Goal: Task Accomplishment & Management: Use online tool/utility

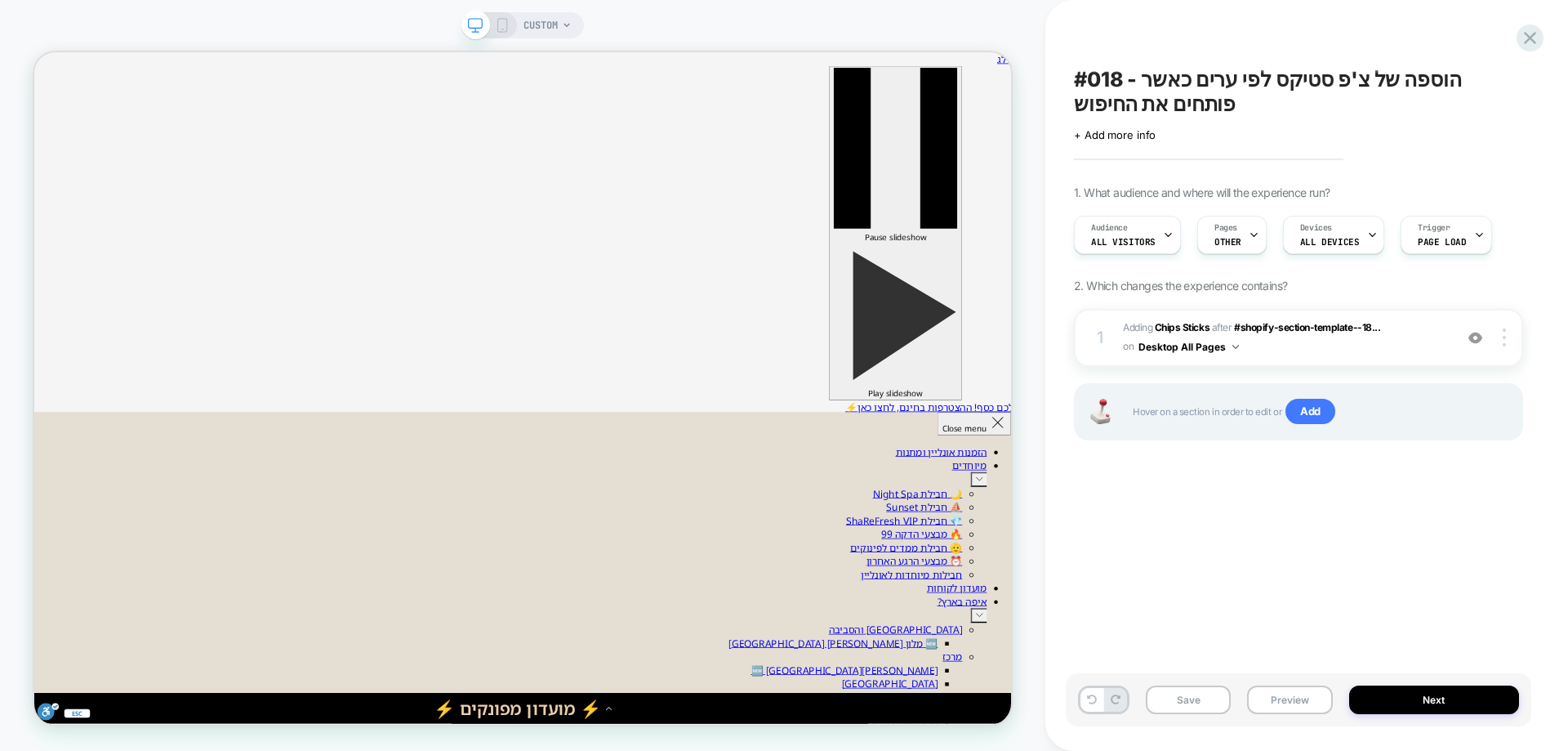
scroll to position [0, 1]
click at [501, 20] on icon at bounding box center [503, 25] width 15 height 15
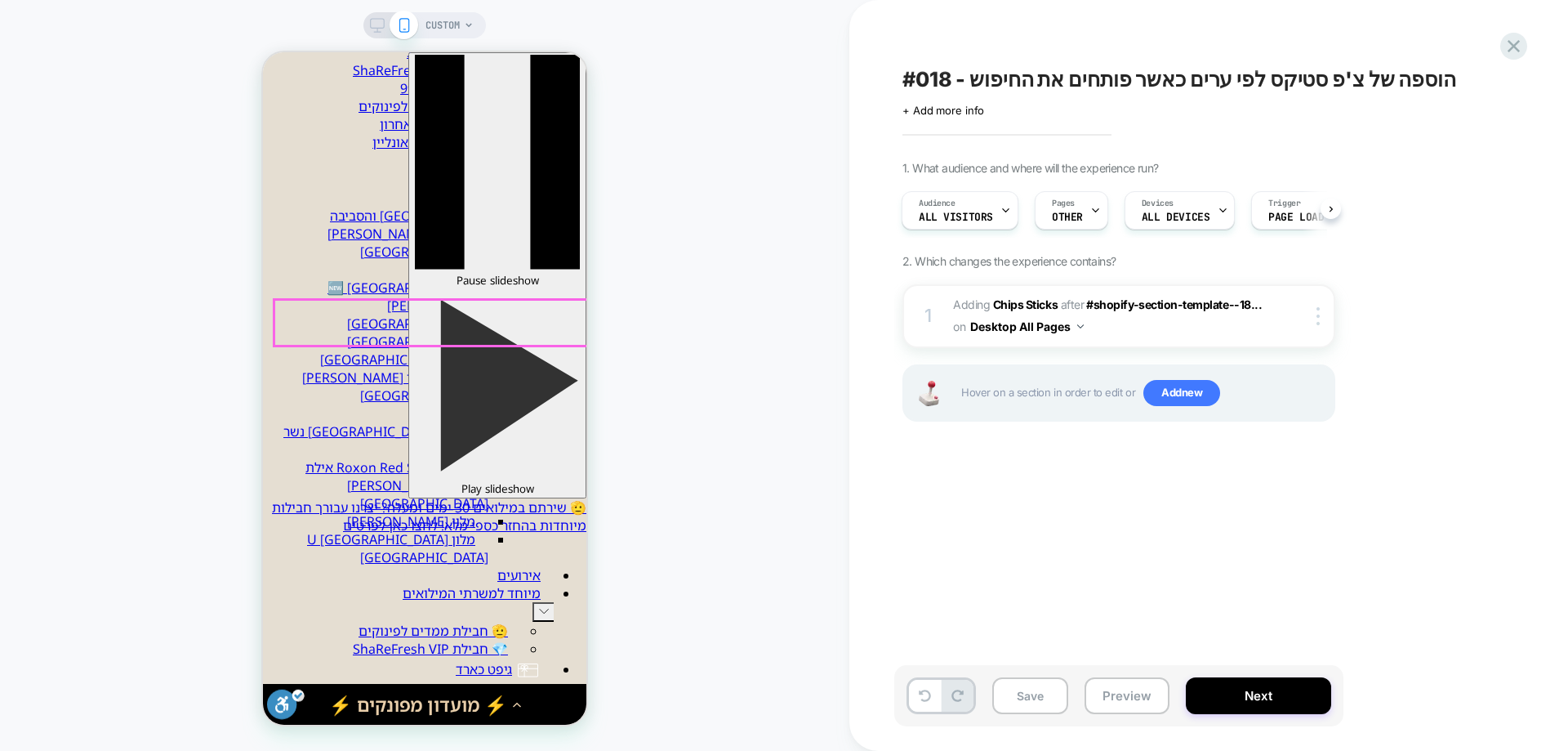
scroll to position [160, 0]
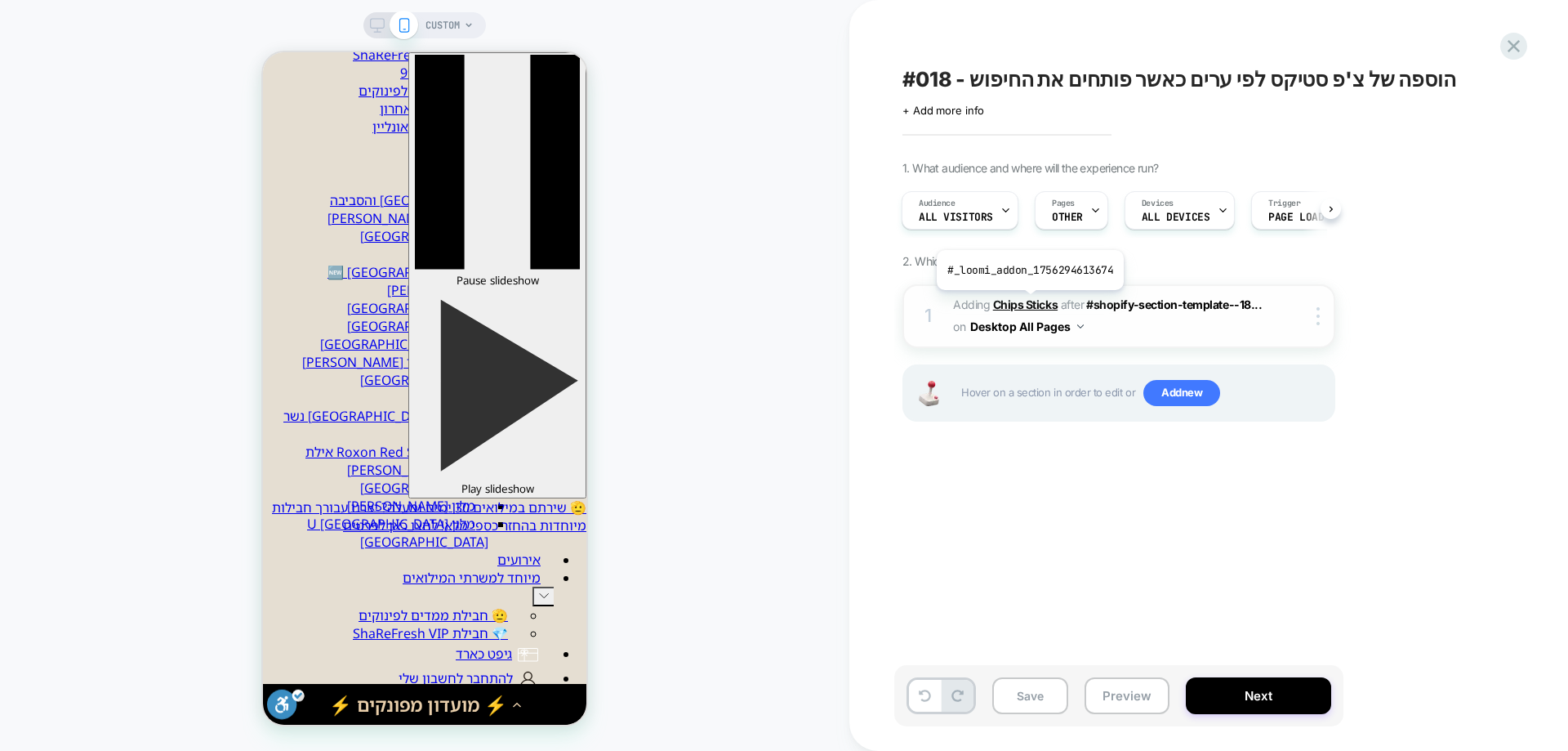
click at [1028, 302] on b "Chips Sticks" at bounding box center [1025, 303] width 65 height 14
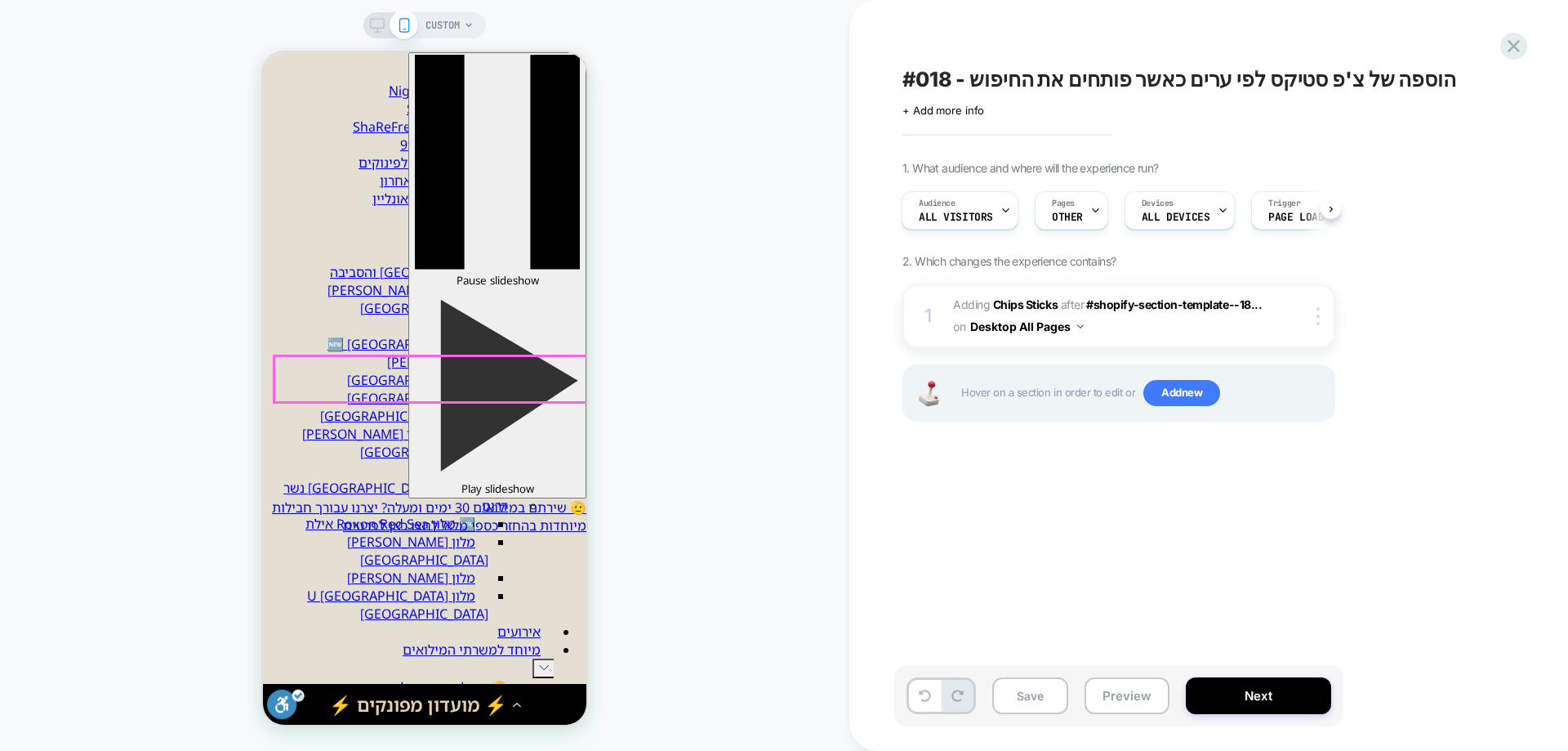
scroll to position [0, 0]
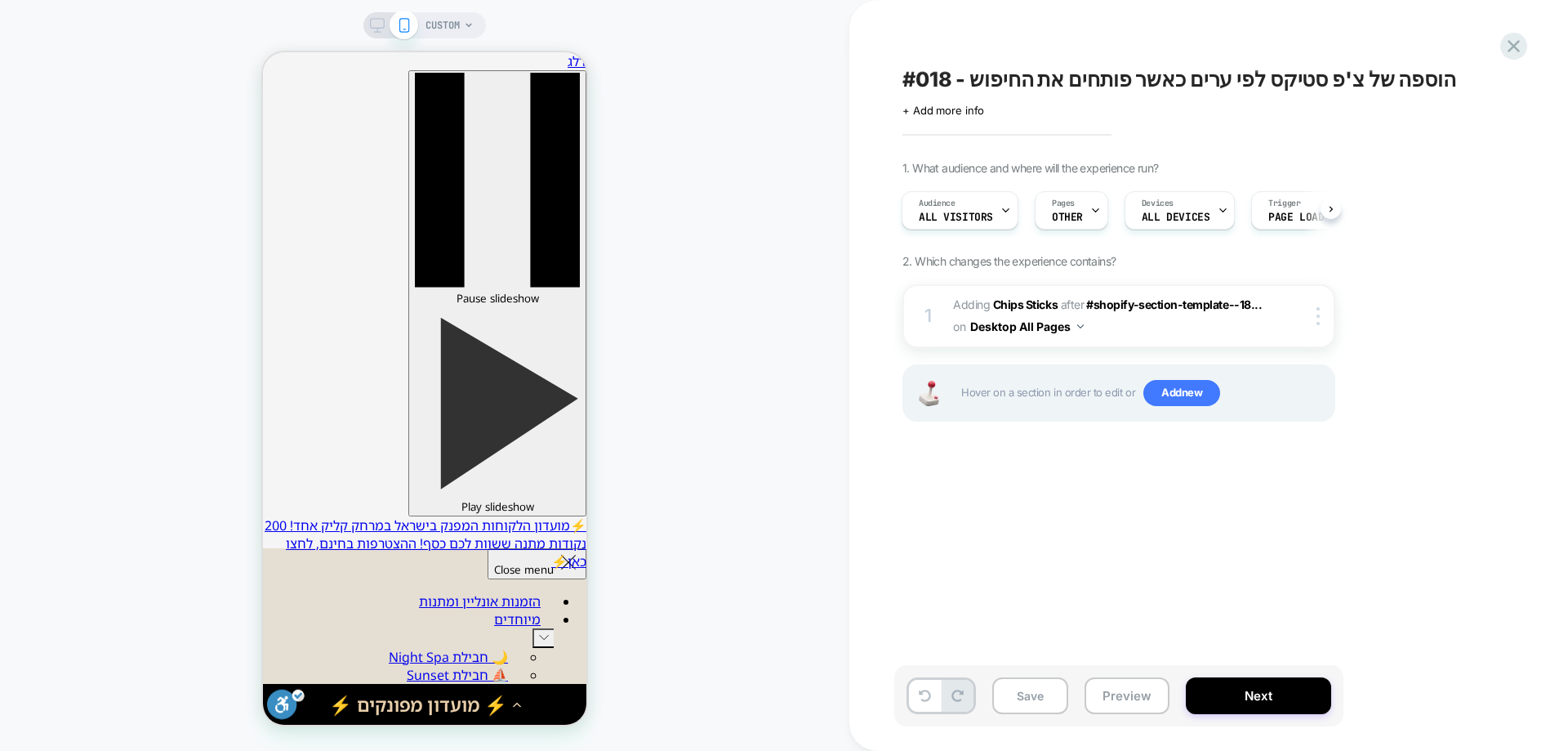
click at [1554, 41] on div "#018 - הוספה של צ'פ סטיקס לפי ערים כאשר פותחים את החיפוש Click to edit experien…" at bounding box center [1209, 376] width 719 height 751
click at [1517, 43] on icon at bounding box center [1513, 46] width 12 height 12
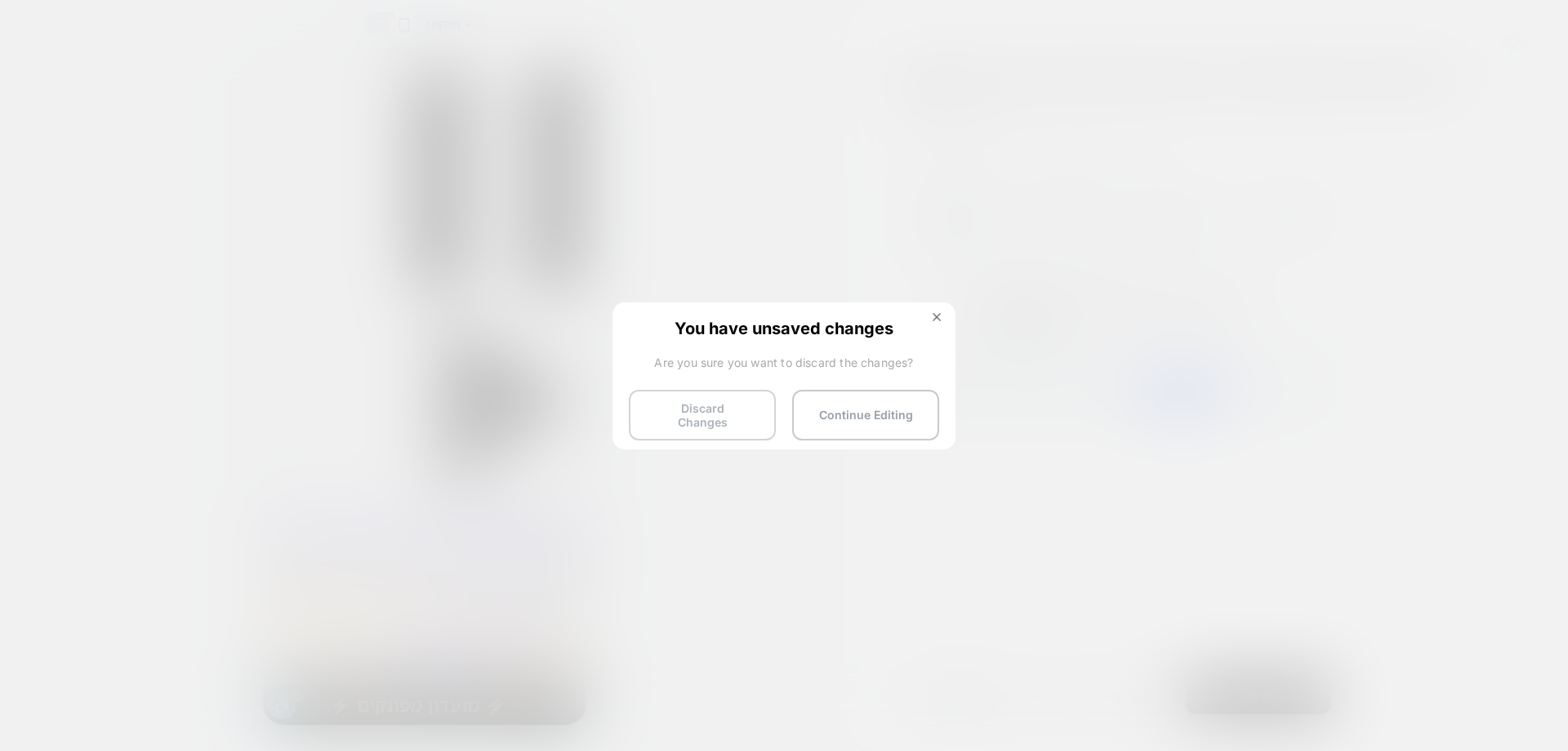
click at [291, 721] on button "Discard Changes" at bounding box center [145, 729] width 291 height 18
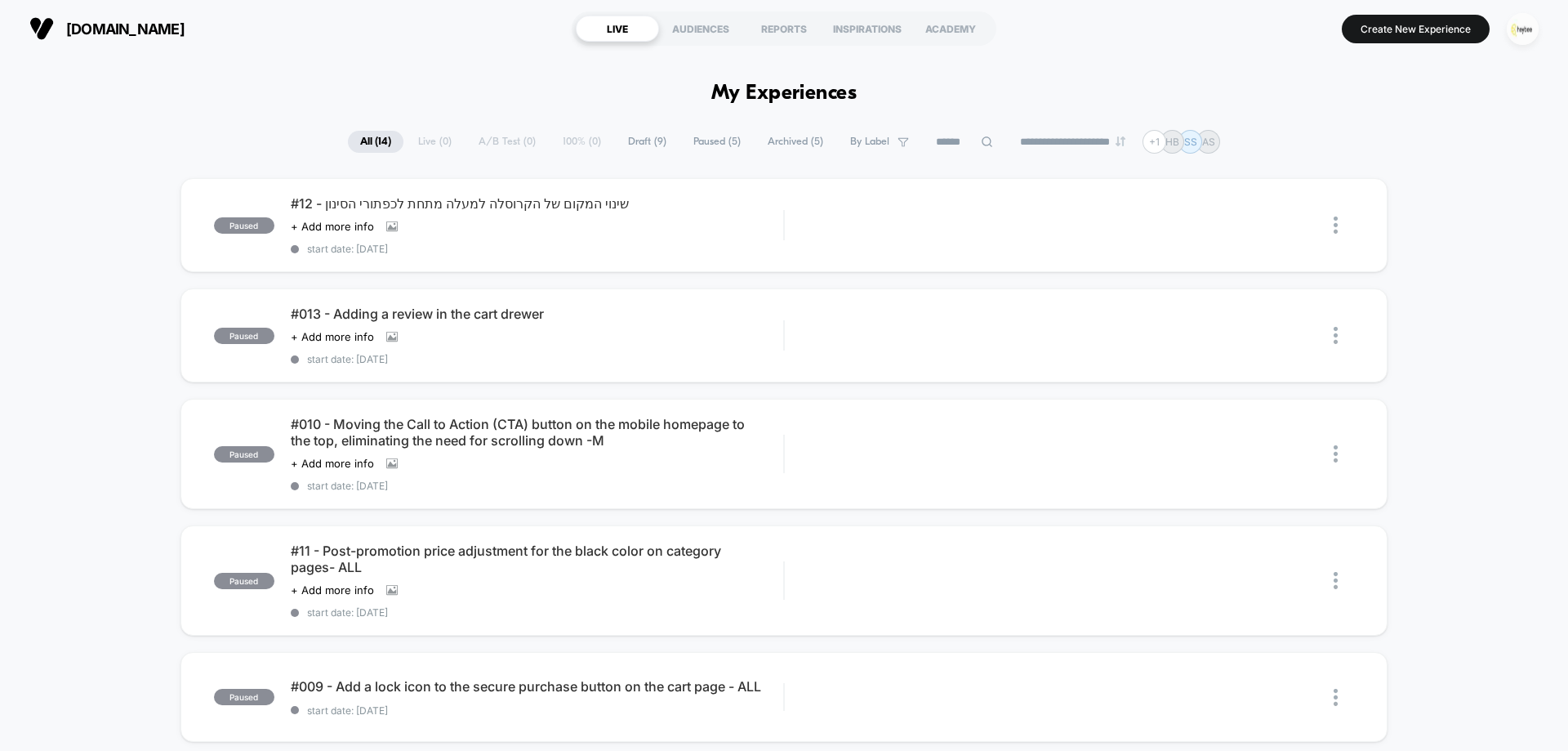
click at [1517, 31] on img "button" at bounding box center [1522, 29] width 32 height 32
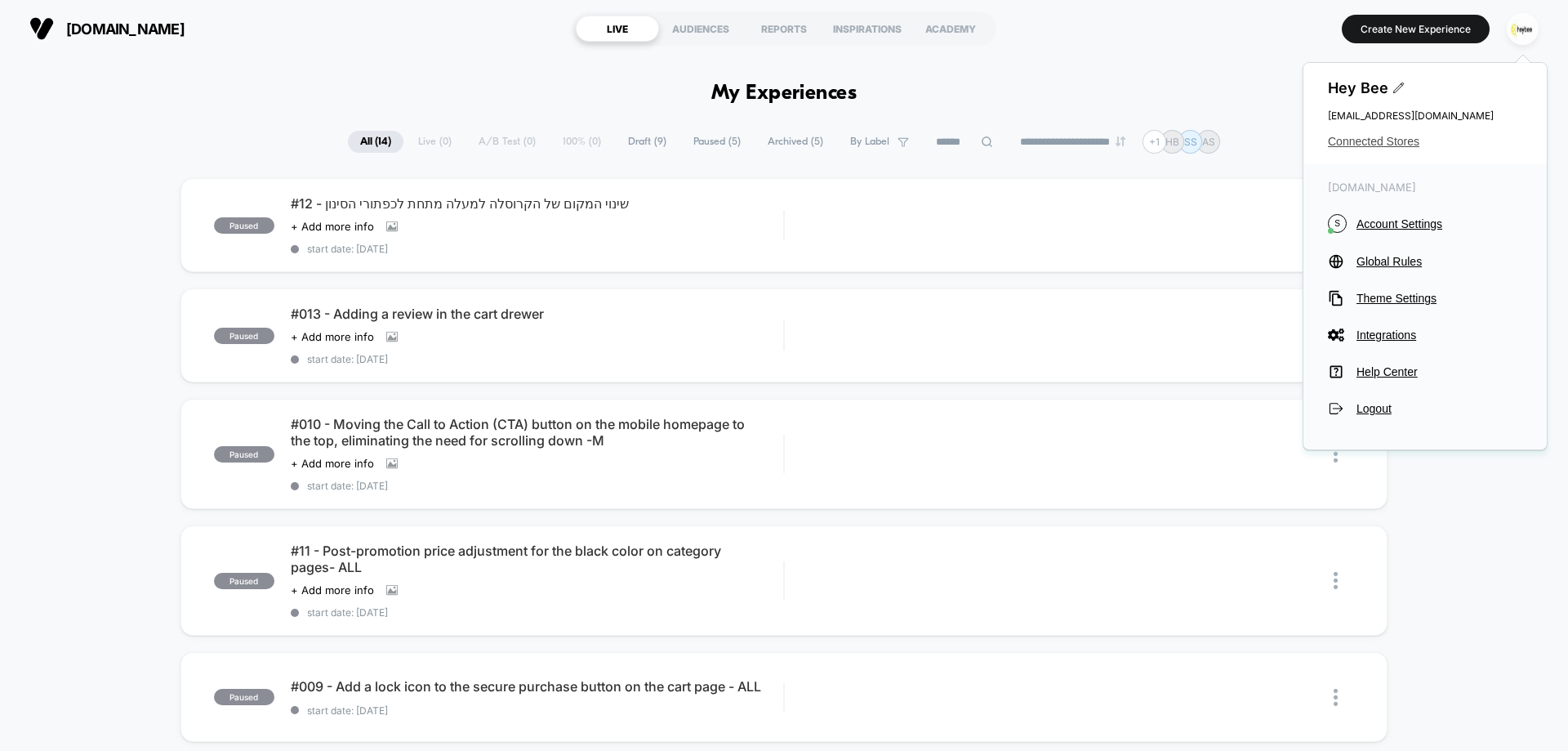
click at [1409, 135] on span "Connected Stores" at bounding box center [1425, 141] width 195 height 13
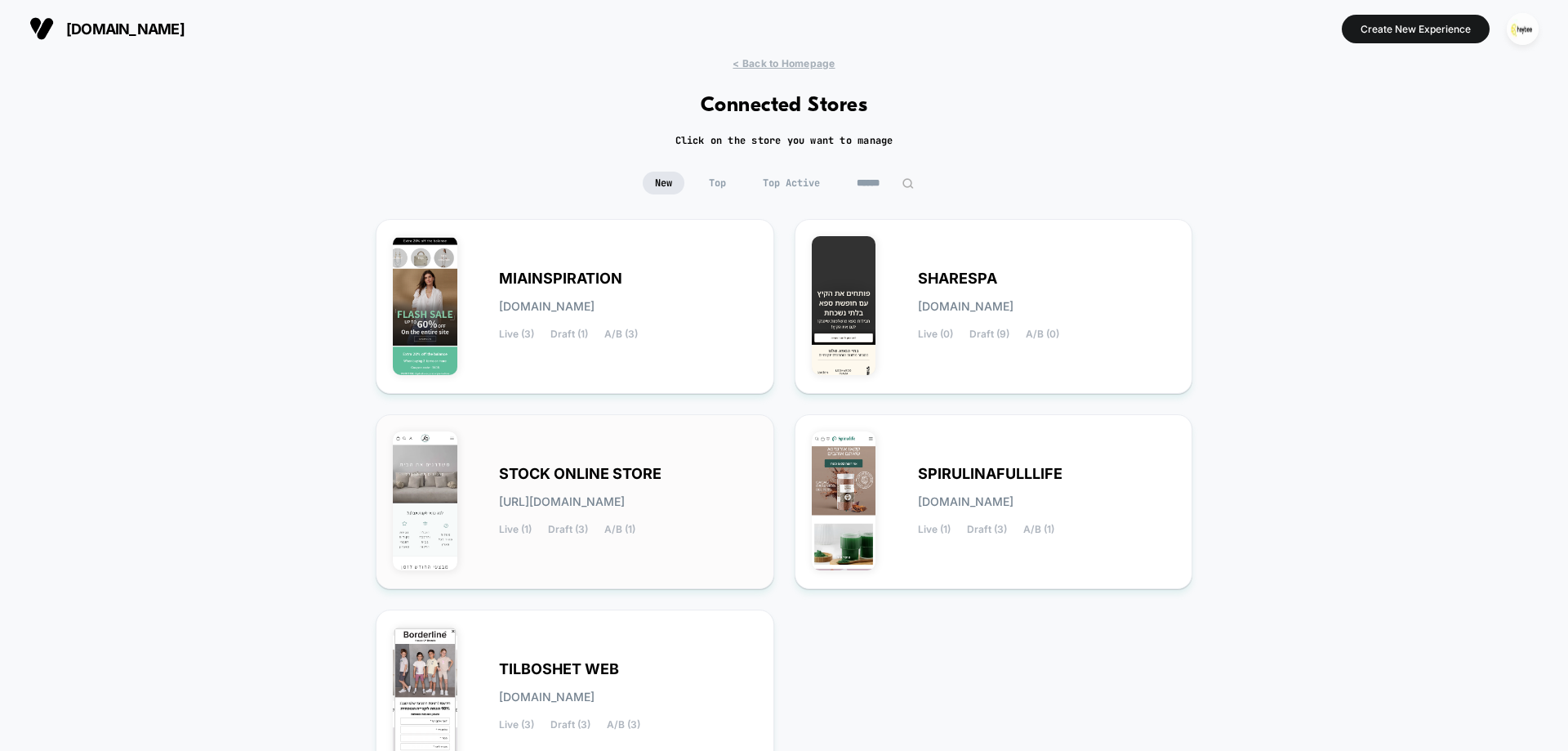
click at [658, 483] on div "STOCK ONLINE STORE stock-online_store.myshopify.com Live (1) Draft (3) A/B (1)" at bounding box center [628, 502] width 258 height 67
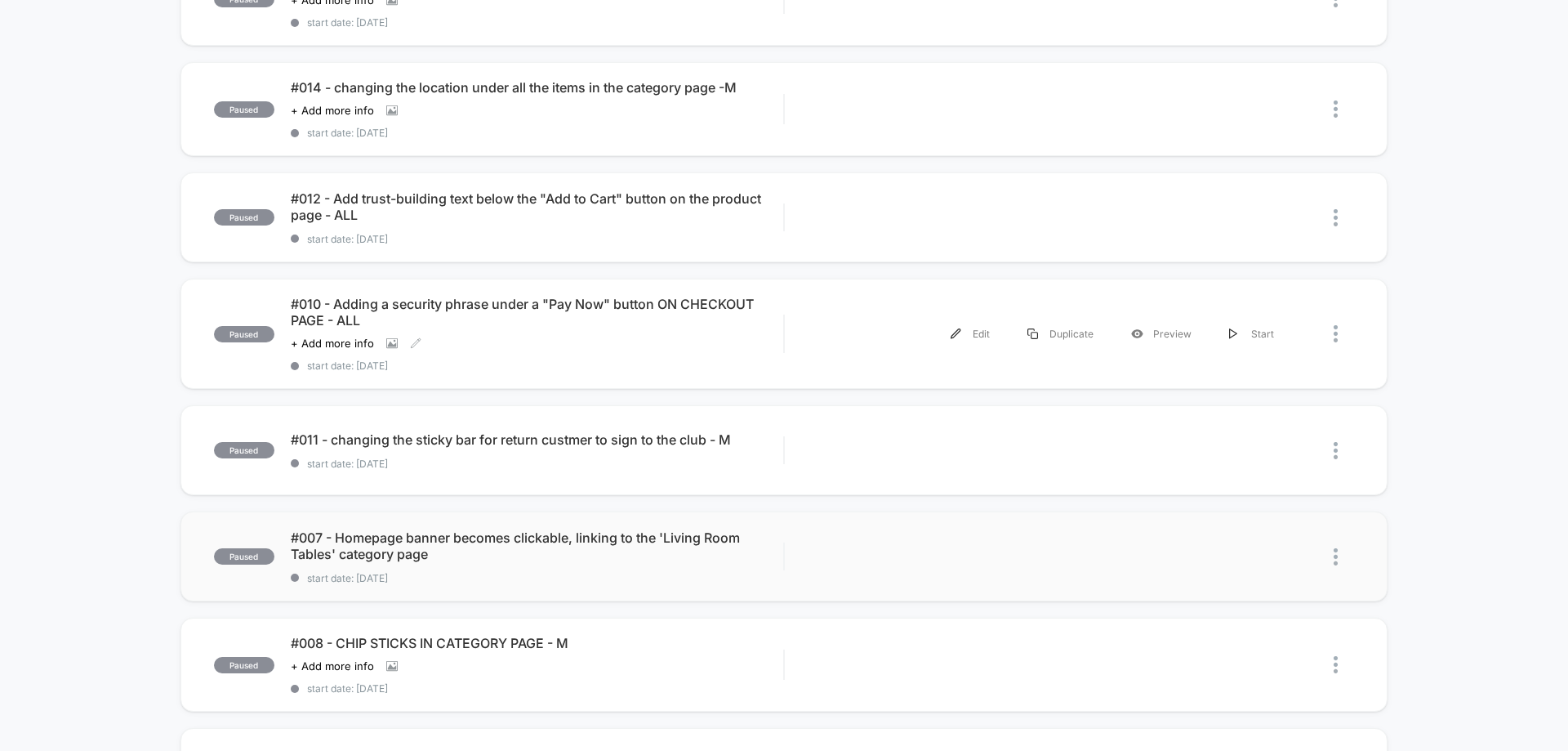
scroll to position [490, 0]
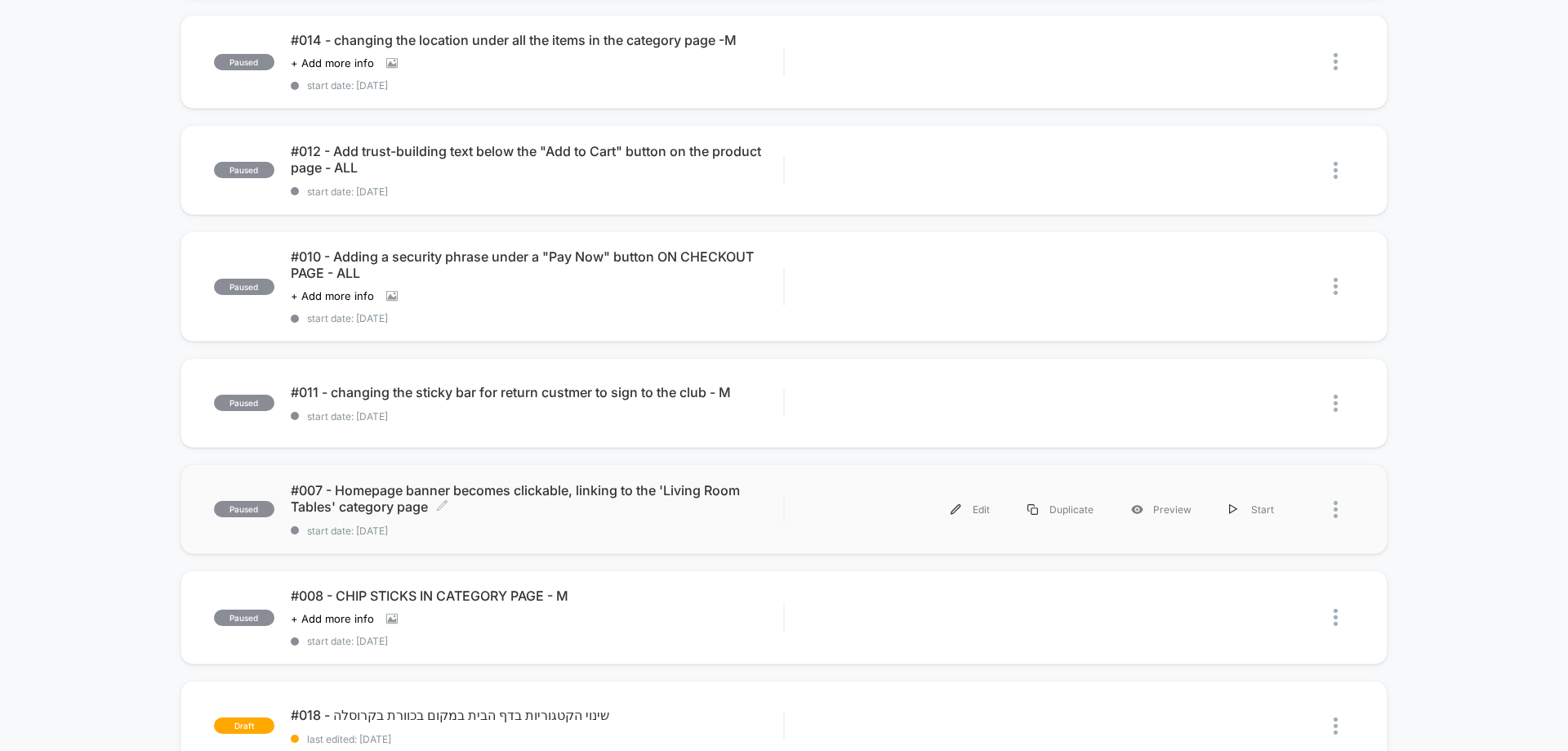
click at [533, 509] on span "#007 - Homepage banner becomes clickable, linking to the 'Living Room Tables' c…" at bounding box center [537, 498] width 492 height 33
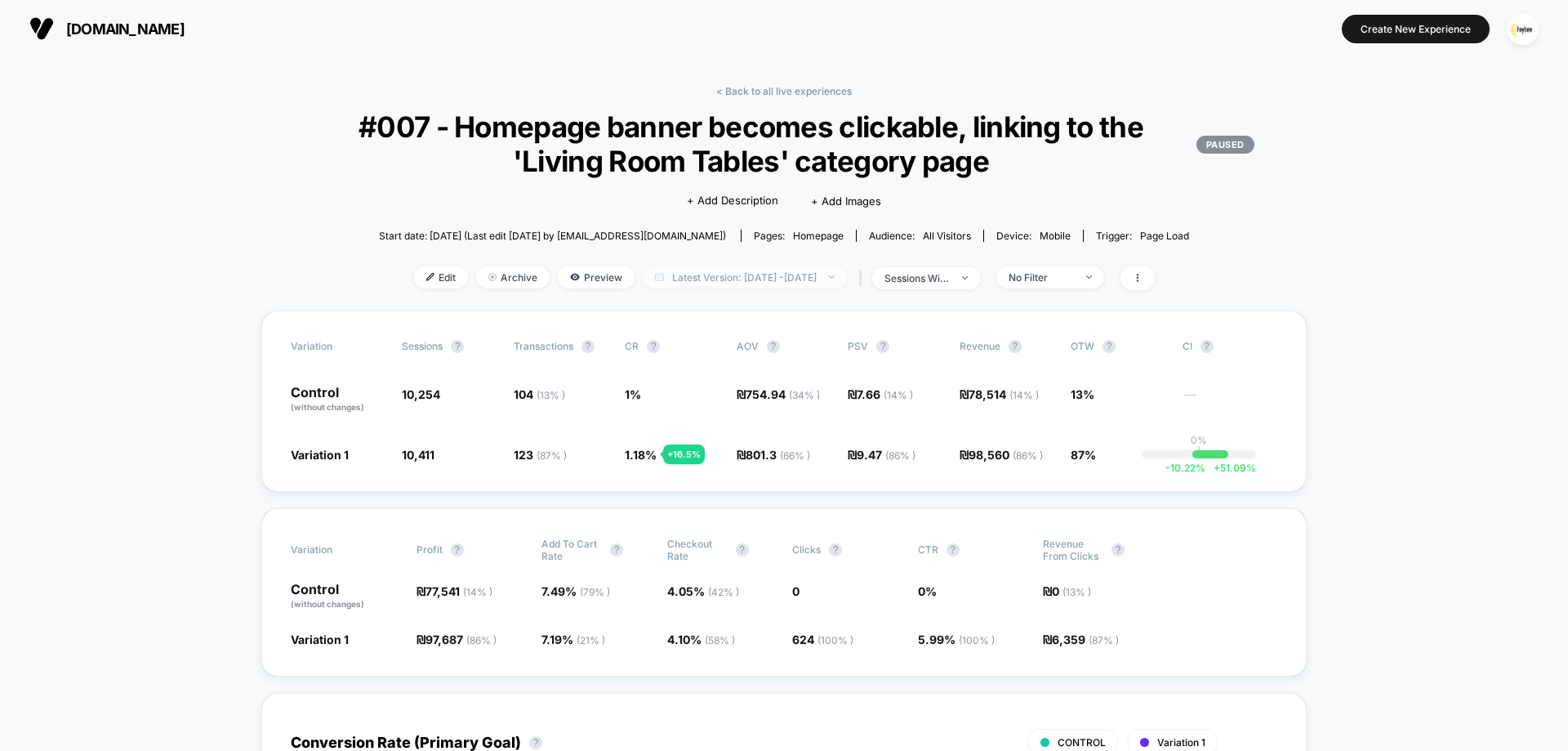
click at [813, 283] on span "Latest Version: Jul 21, 2025 - Aug 28, 2025" at bounding box center [744, 277] width 204 height 22
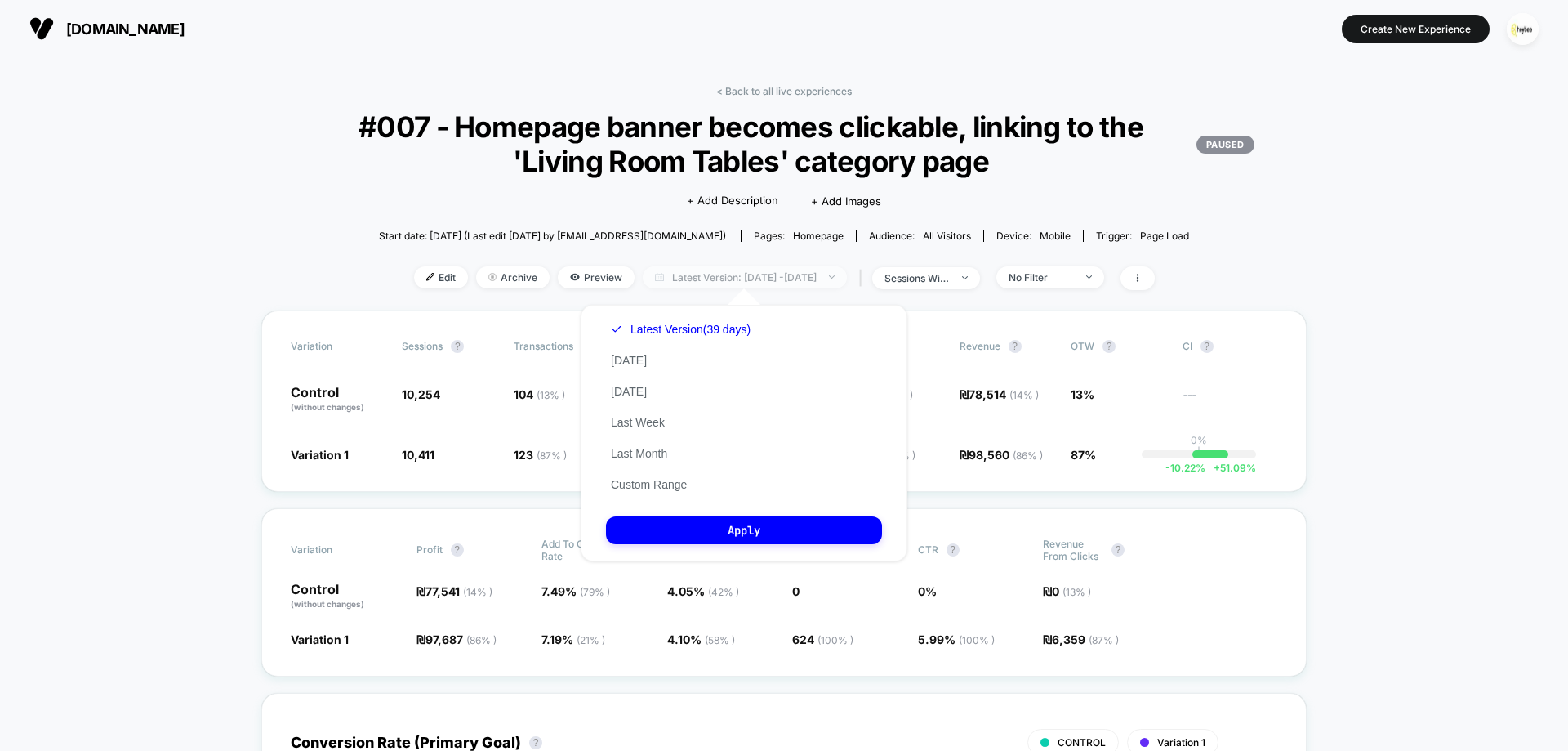
click at [813, 283] on span "Latest Version: Jul 21, 2025 - Aug 28, 2025" at bounding box center [744, 277] width 204 height 22
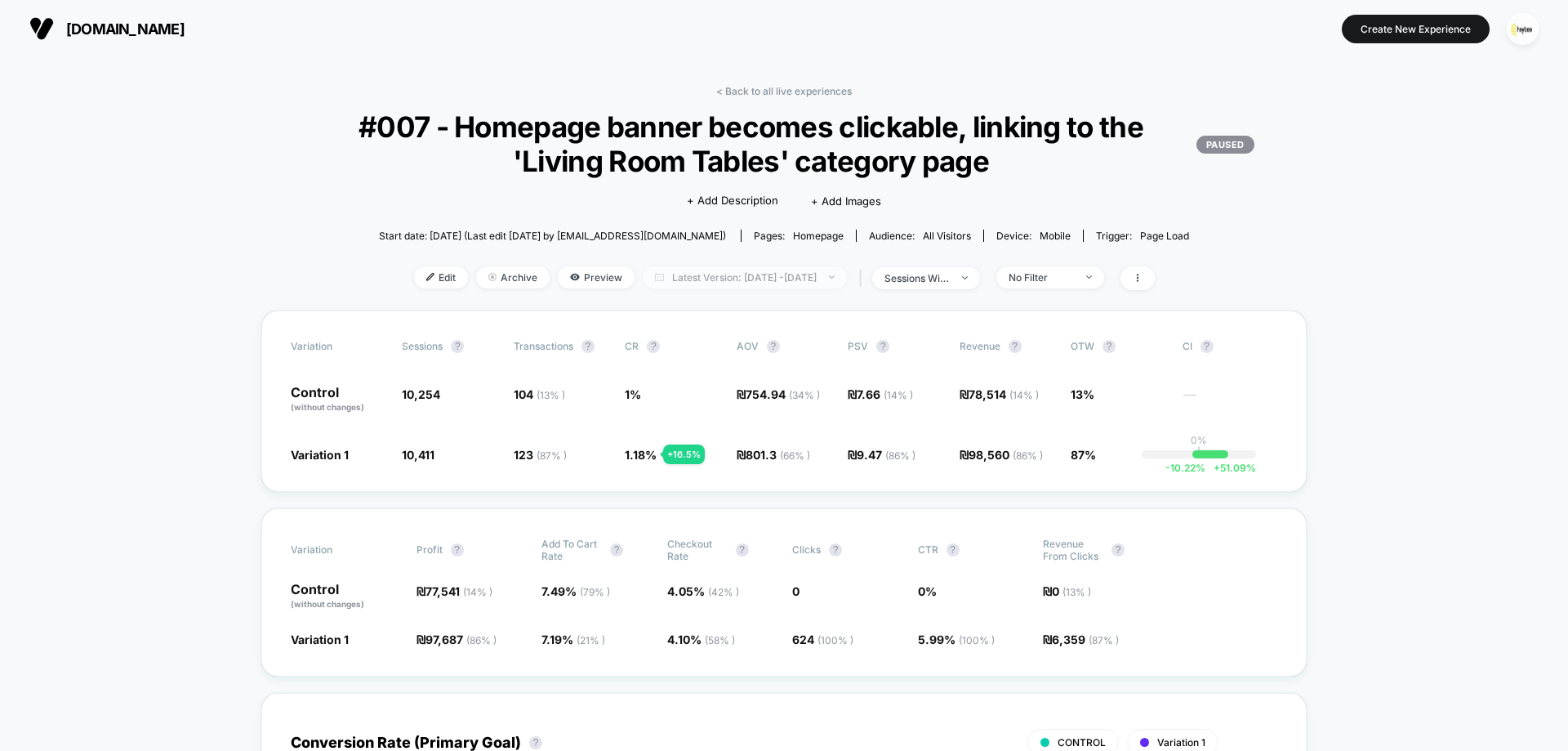
click at [655, 272] on img at bounding box center [660, 276] width 9 height 8
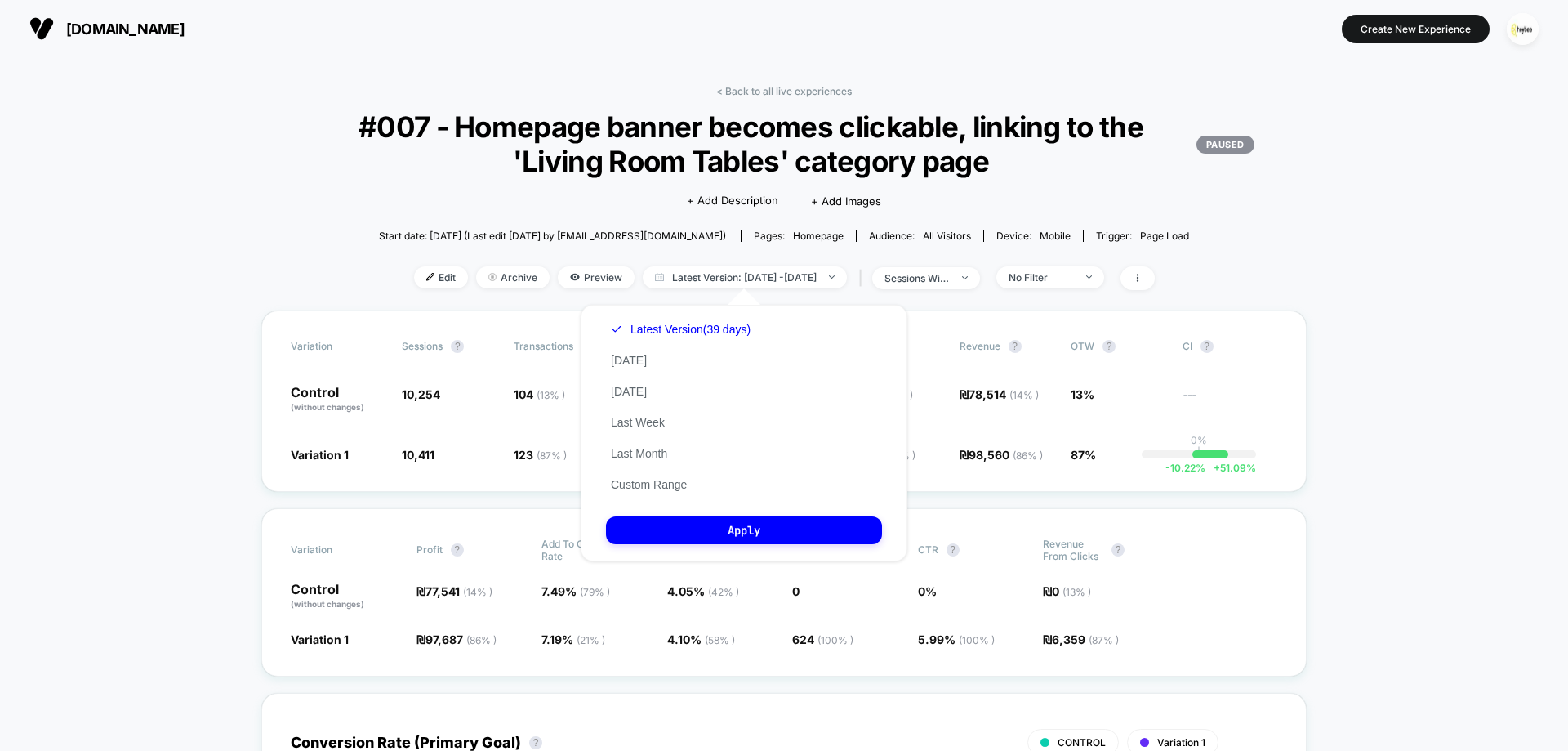
click at [318, 201] on div "< Back to all live experiences #007 - Homepage banner becomes clickable, linkin…" at bounding box center [784, 198] width 1045 height 226
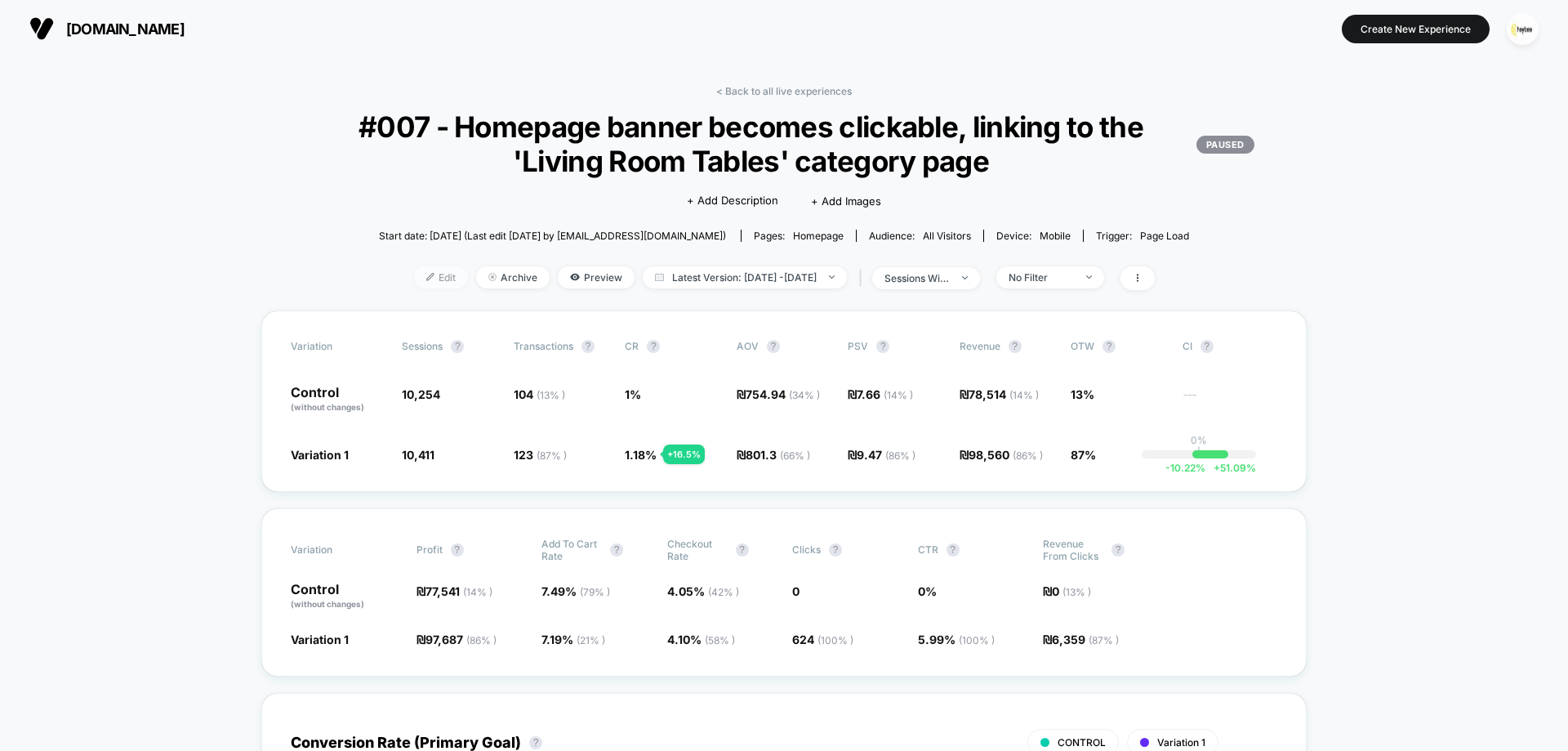
click at [418, 281] on span "Edit" at bounding box center [441, 277] width 54 height 22
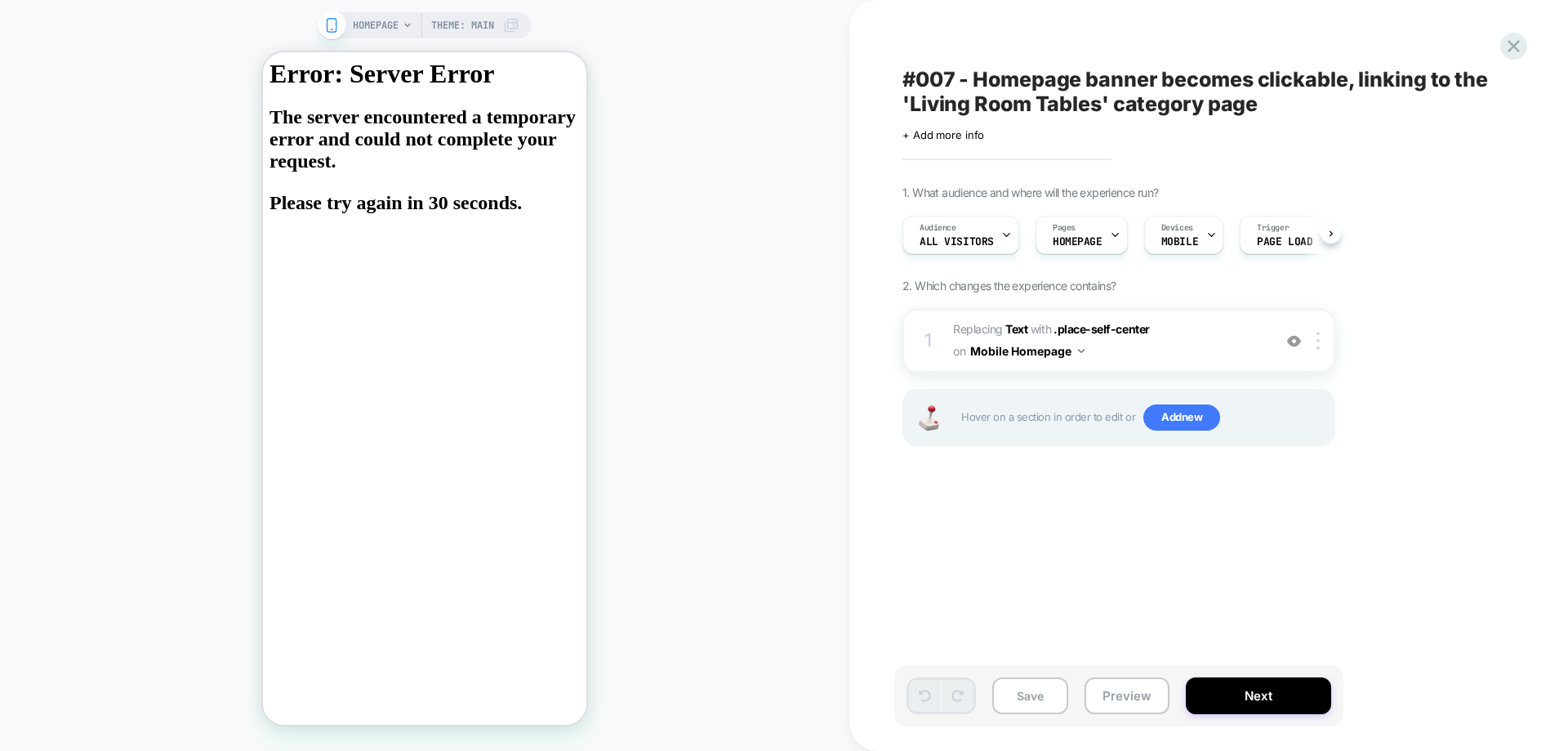
scroll to position [0, 1]
click at [1515, 39] on icon at bounding box center [1514, 47] width 22 height 22
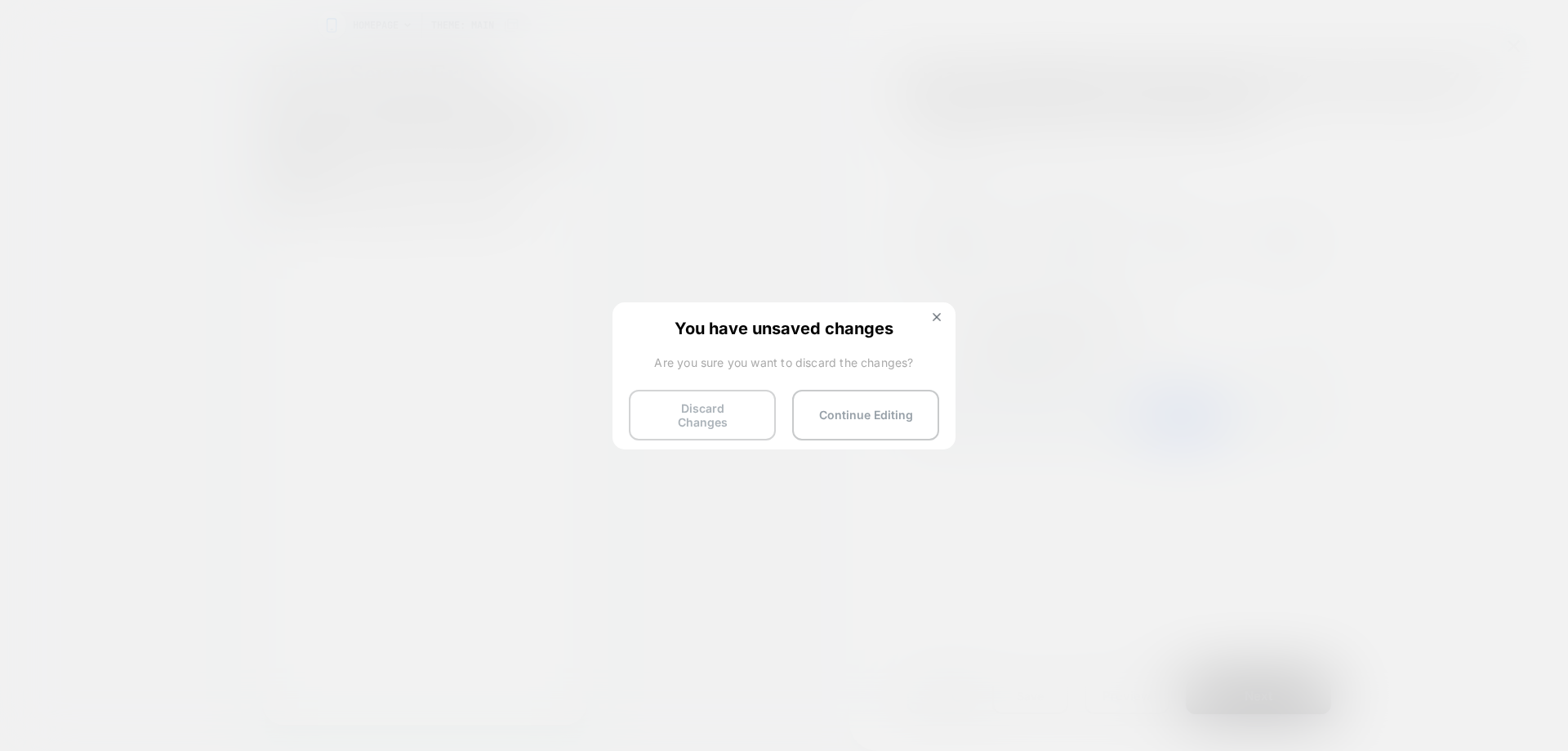
click at [699, 412] on button "Discard Changes" at bounding box center [702, 415] width 147 height 51
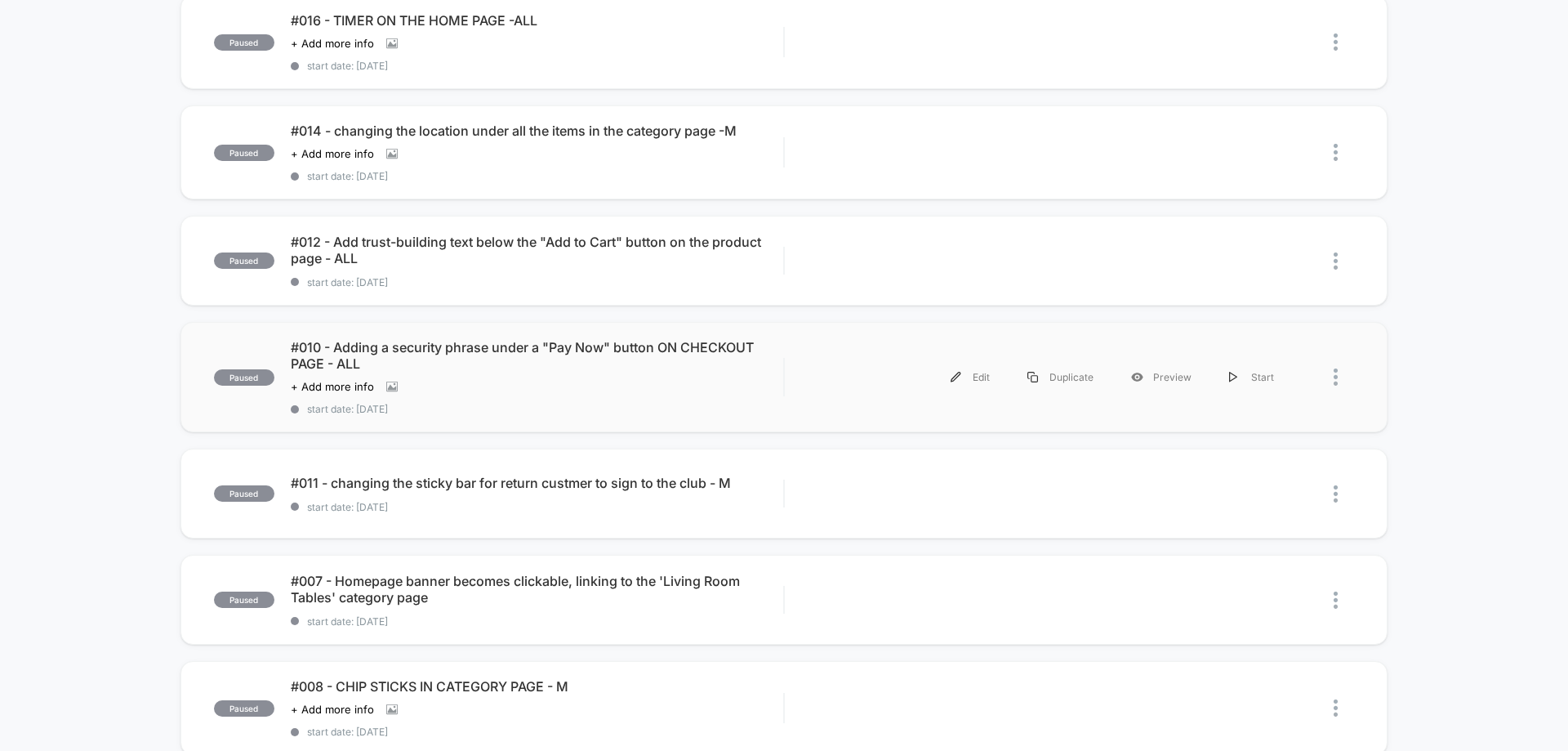
scroll to position [408, 0]
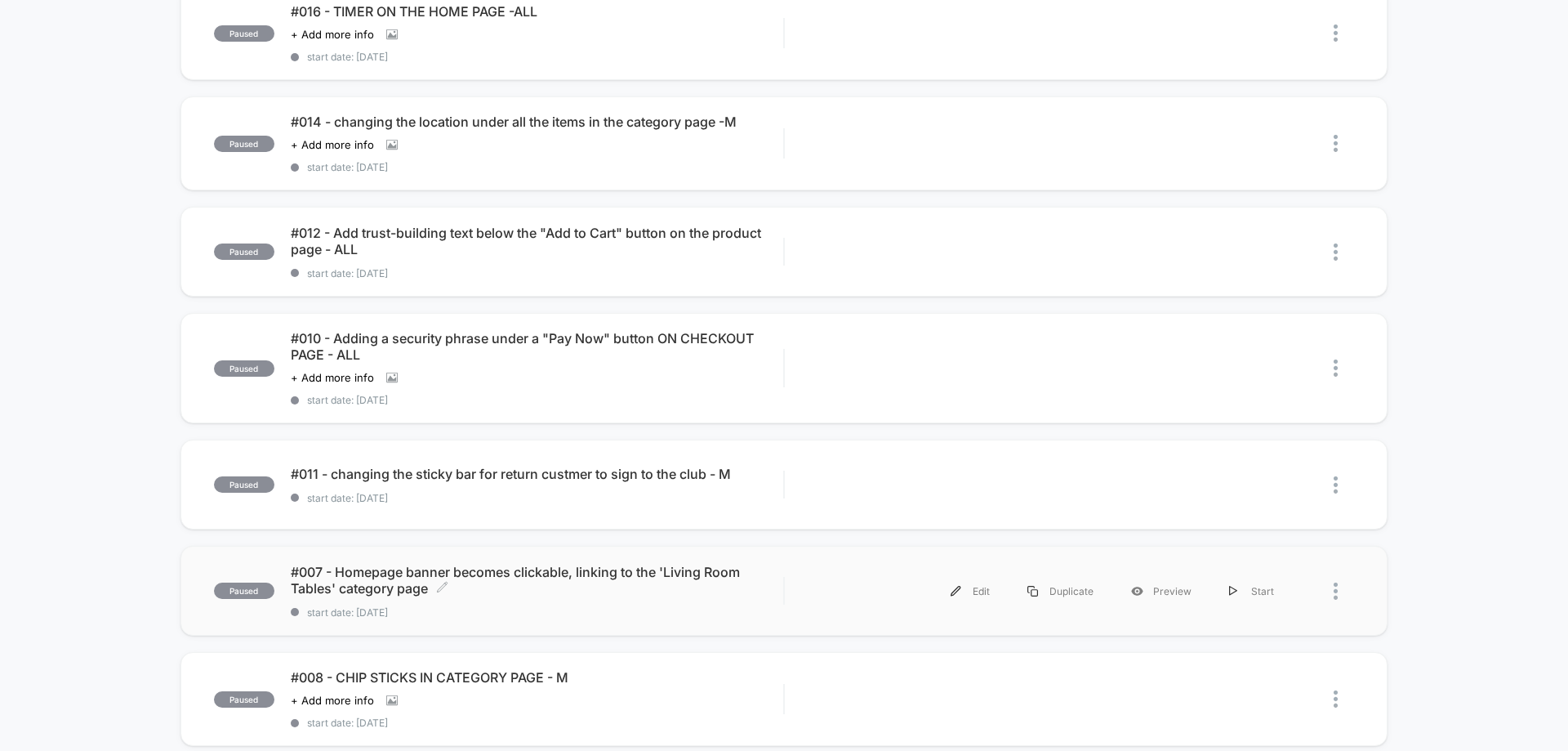
click at [511, 582] on span "#007 - Homepage banner becomes clickable, linking to the 'Living Room Tables' c…" at bounding box center [537, 580] width 492 height 33
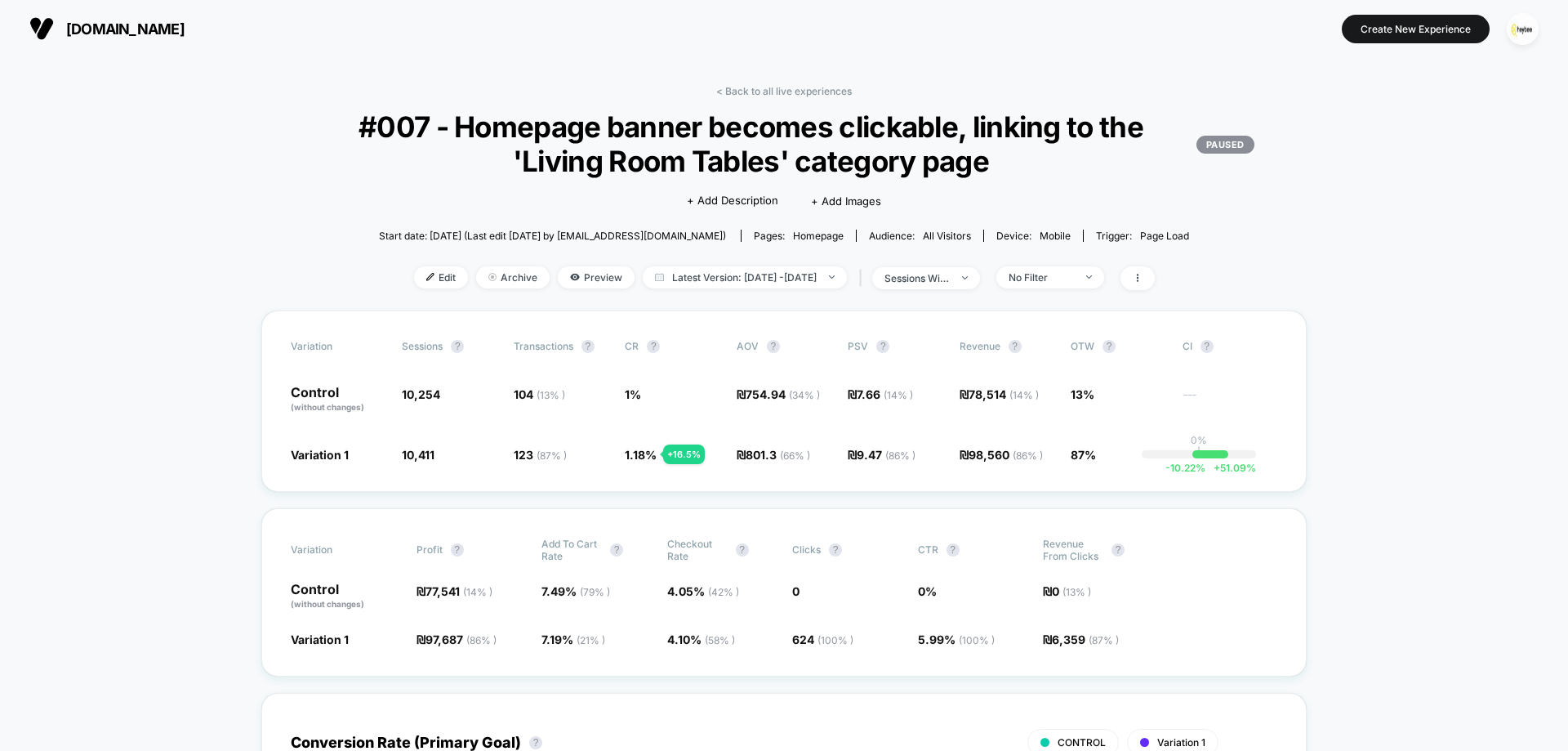
click at [546, 289] on div "Edit Archive Preview Latest Version: [DATE] - [DATE] | sessions with impression…" at bounding box center [784, 277] width 1045 height 23
click at [570, 281] on icon at bounding box center [575, 276] width 9 height 9
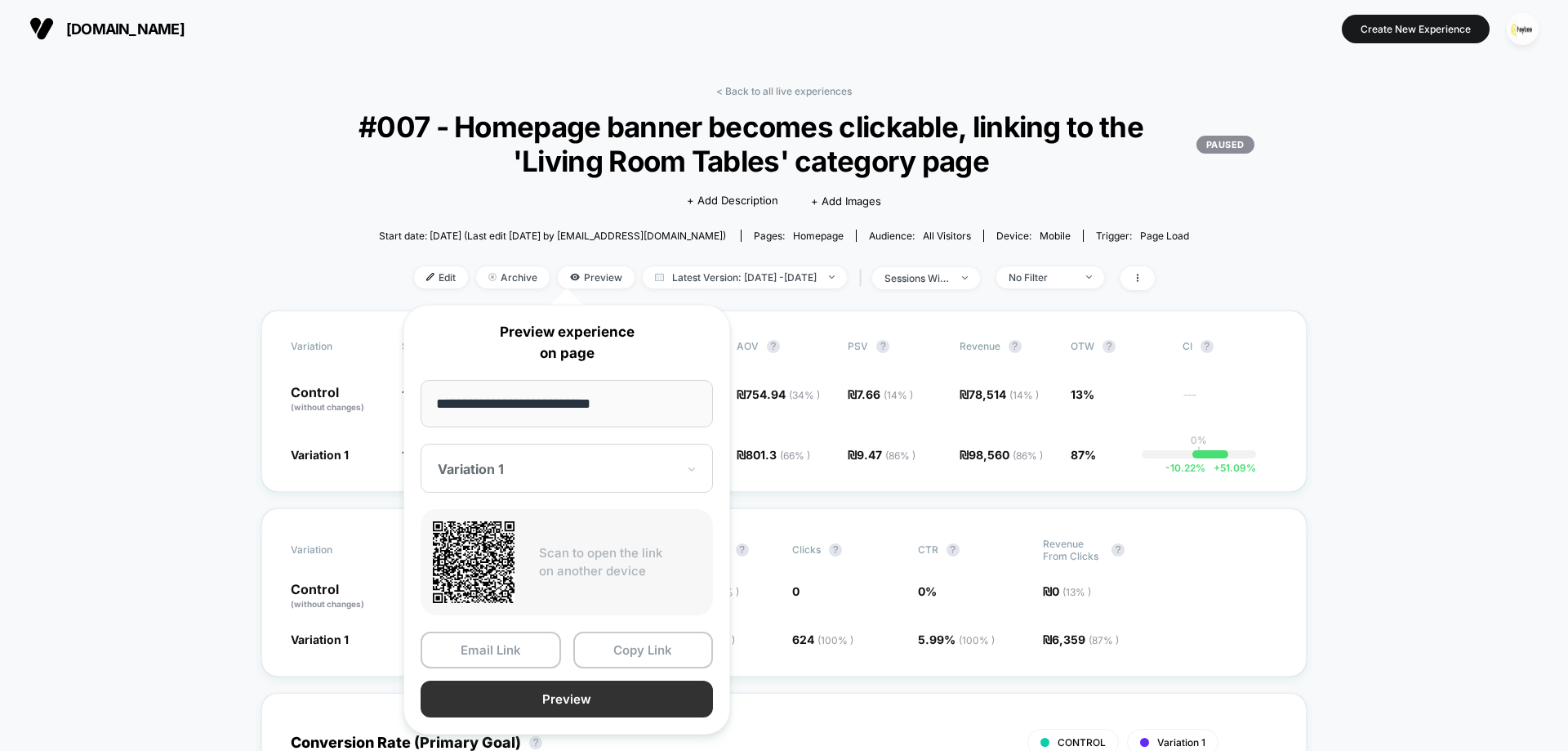
click at [585, 707] on button "Preview" at bounding box center [566, 699] width 292 height 37
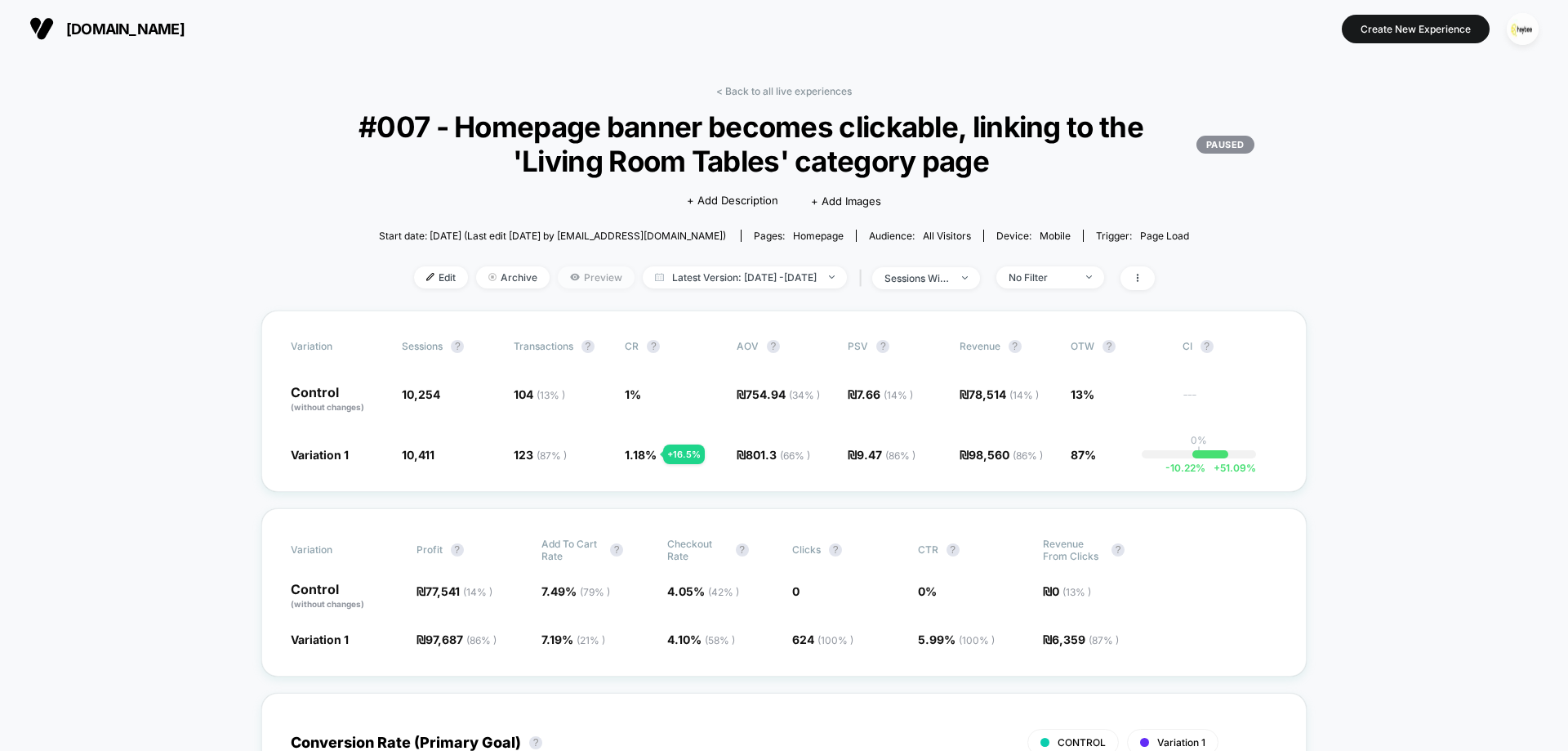
click at [561, 278] on span "Preview" at bounding box center [596, 277] width 77 height 22
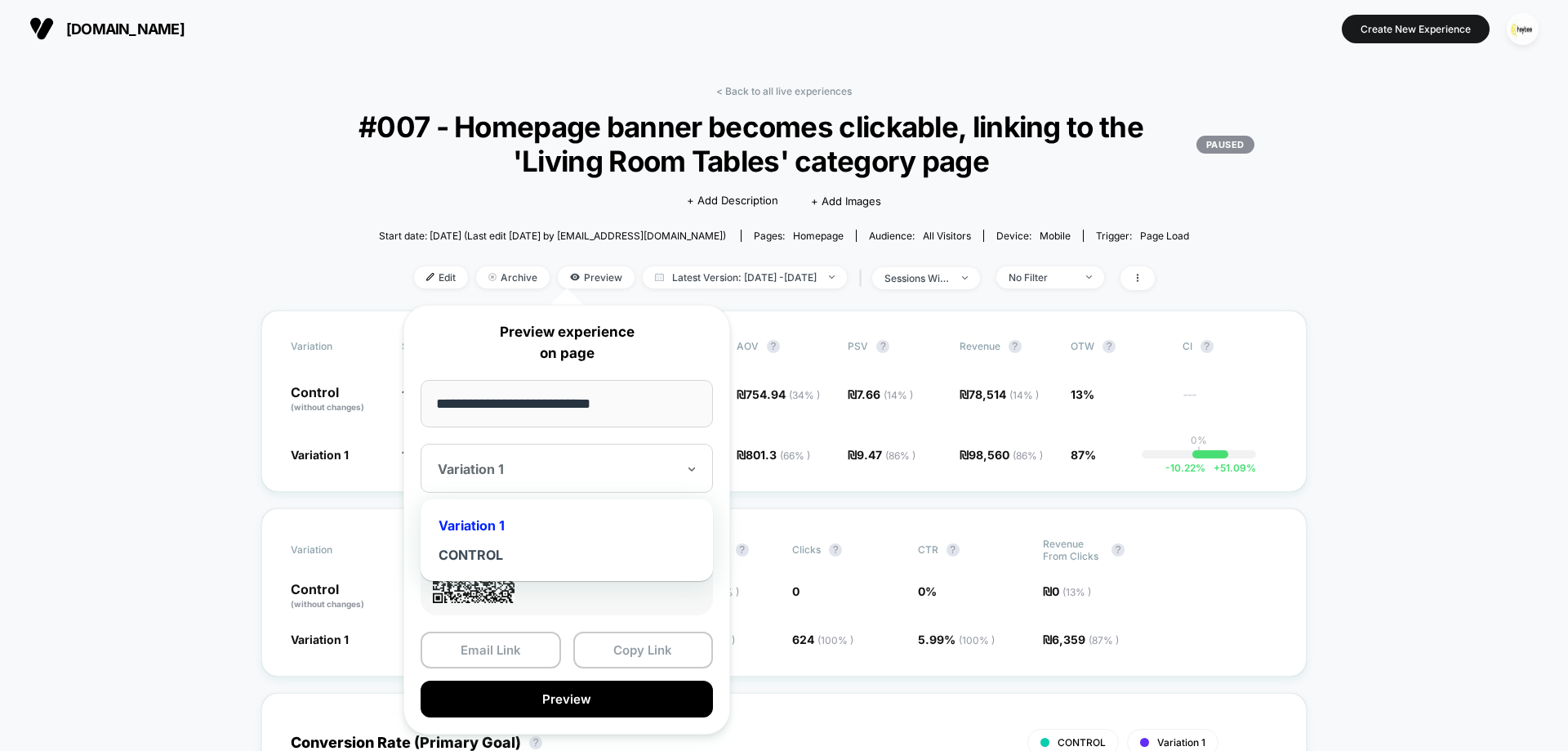
click at [496, 481] on div "Variation 1" at bounding box center [566, 468] width 292 height 49
click at [488, 550] on div "CONTROL" at bounding box center [566, 554] width 276 height 29
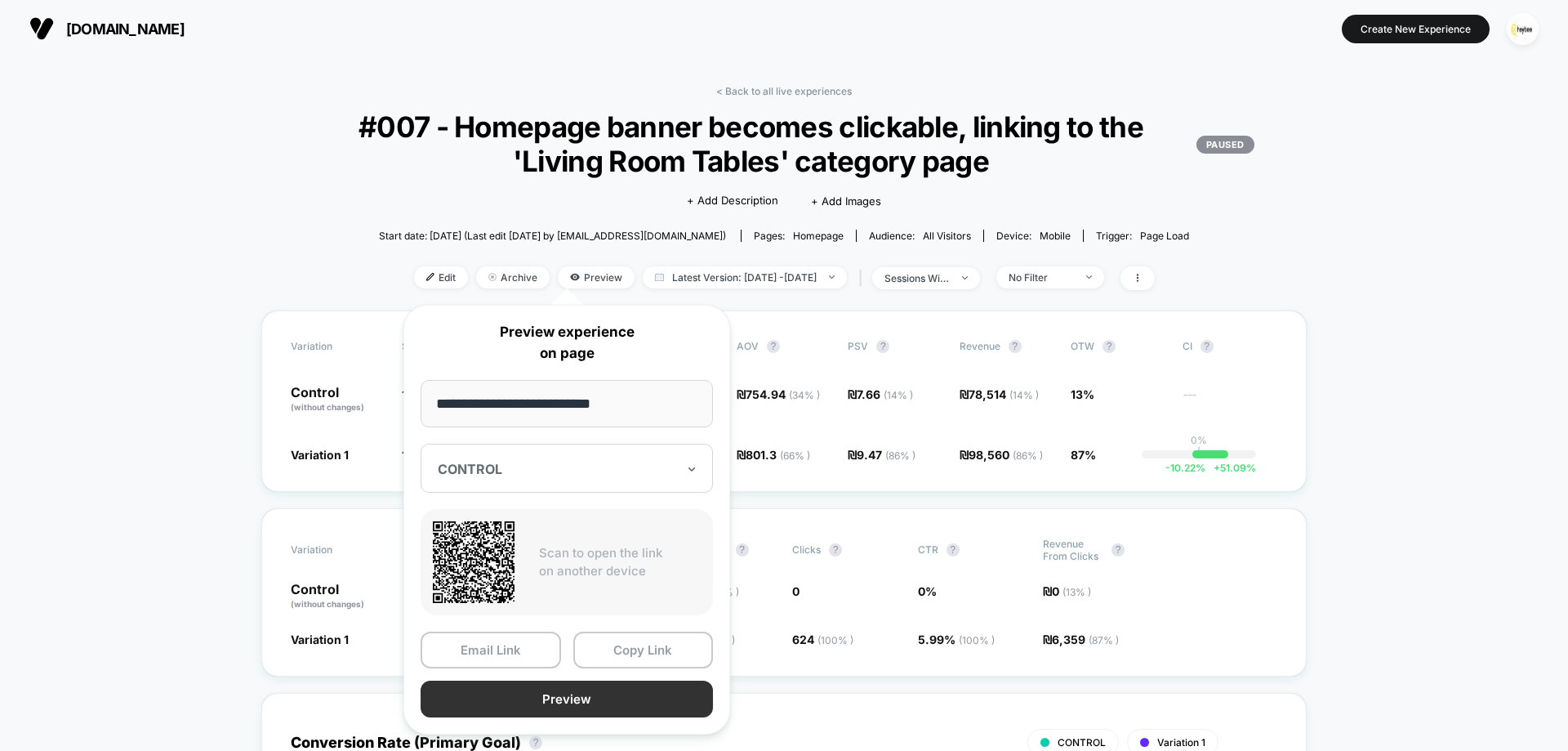
click at [563, 702] on button "Preview" at bounding box center [566, 699] width 292 height 37
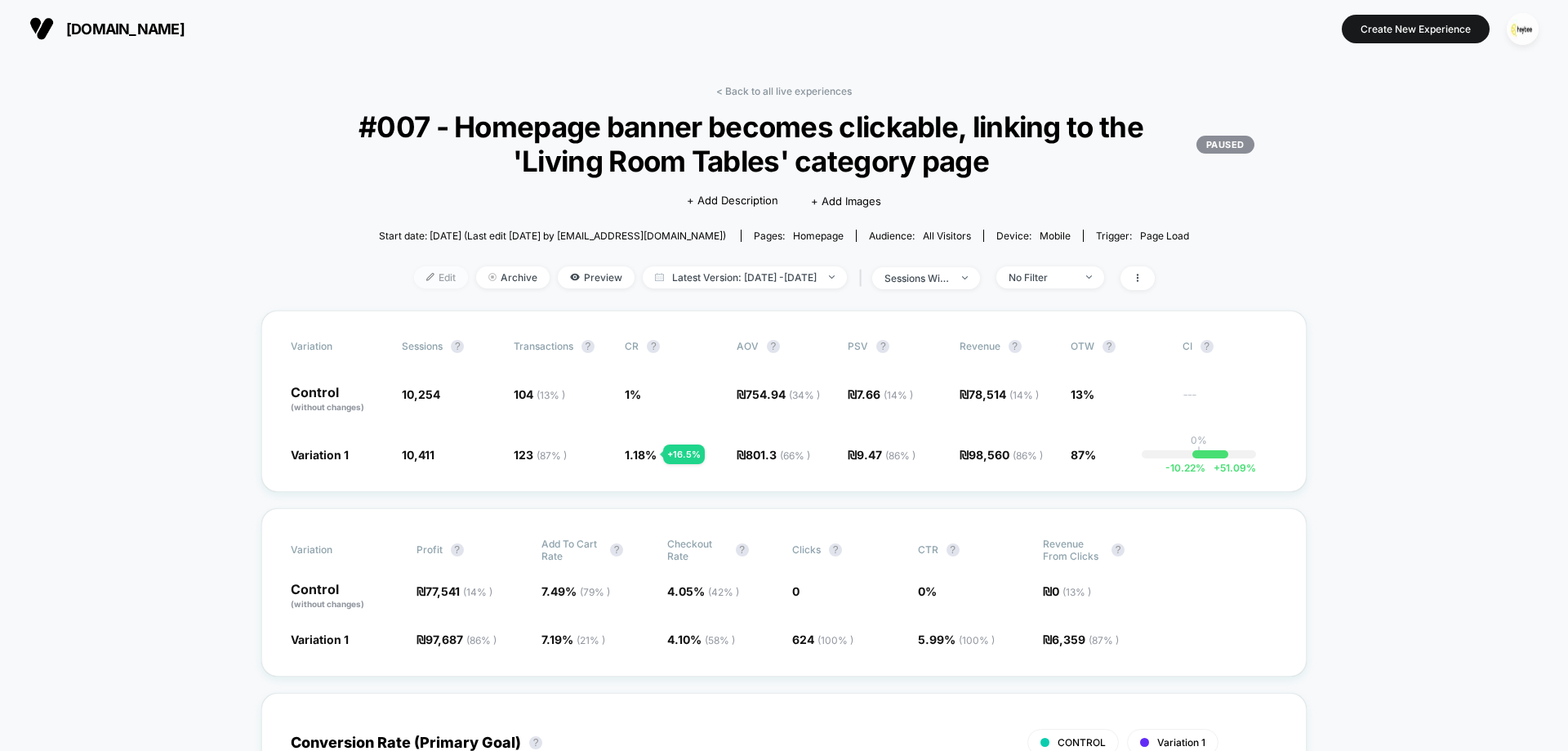
click at [424, 272] on span "Edit" at bounding box center [441, 277] width 54 height 22
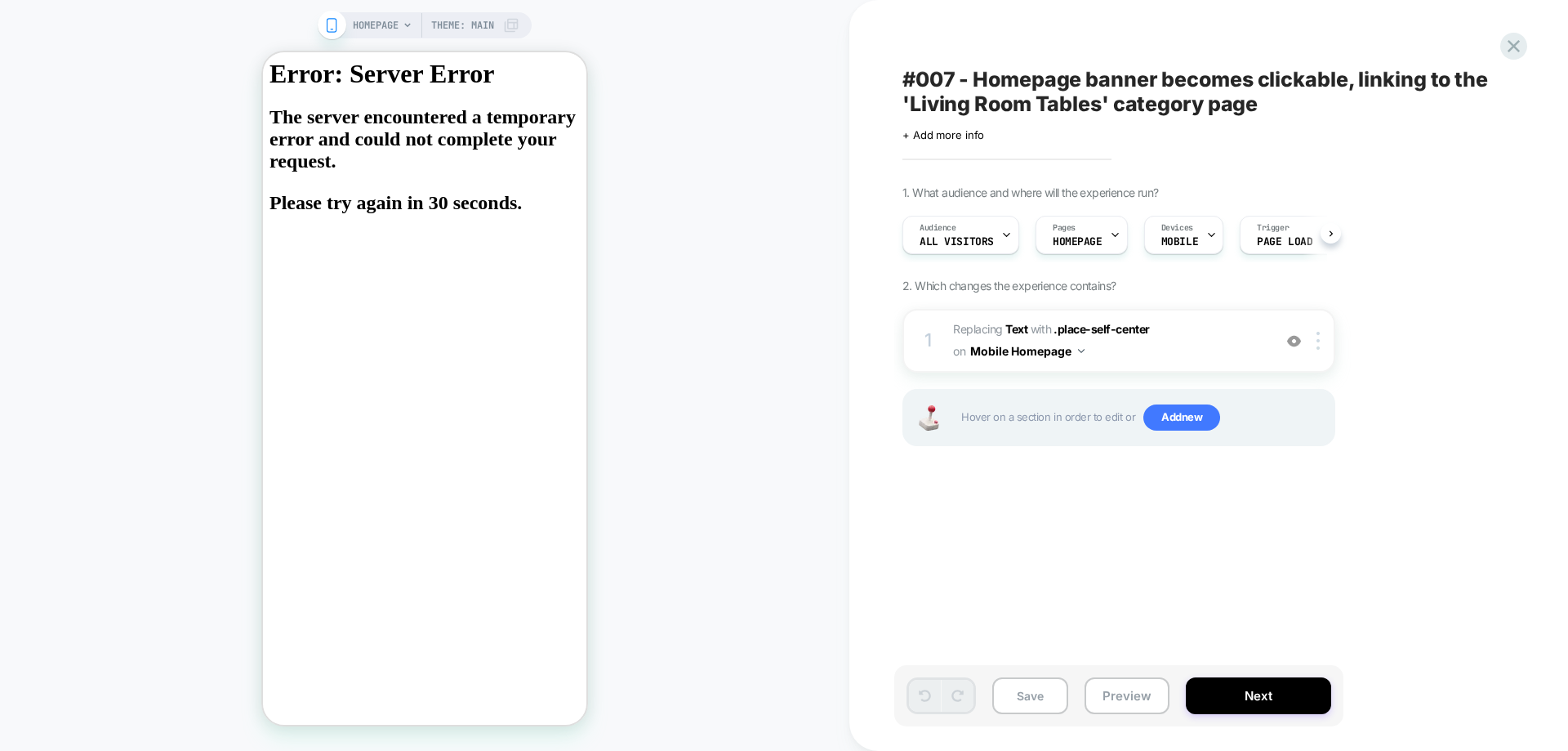
scroll to position [0, 1]
